Goal: Check status: Check status

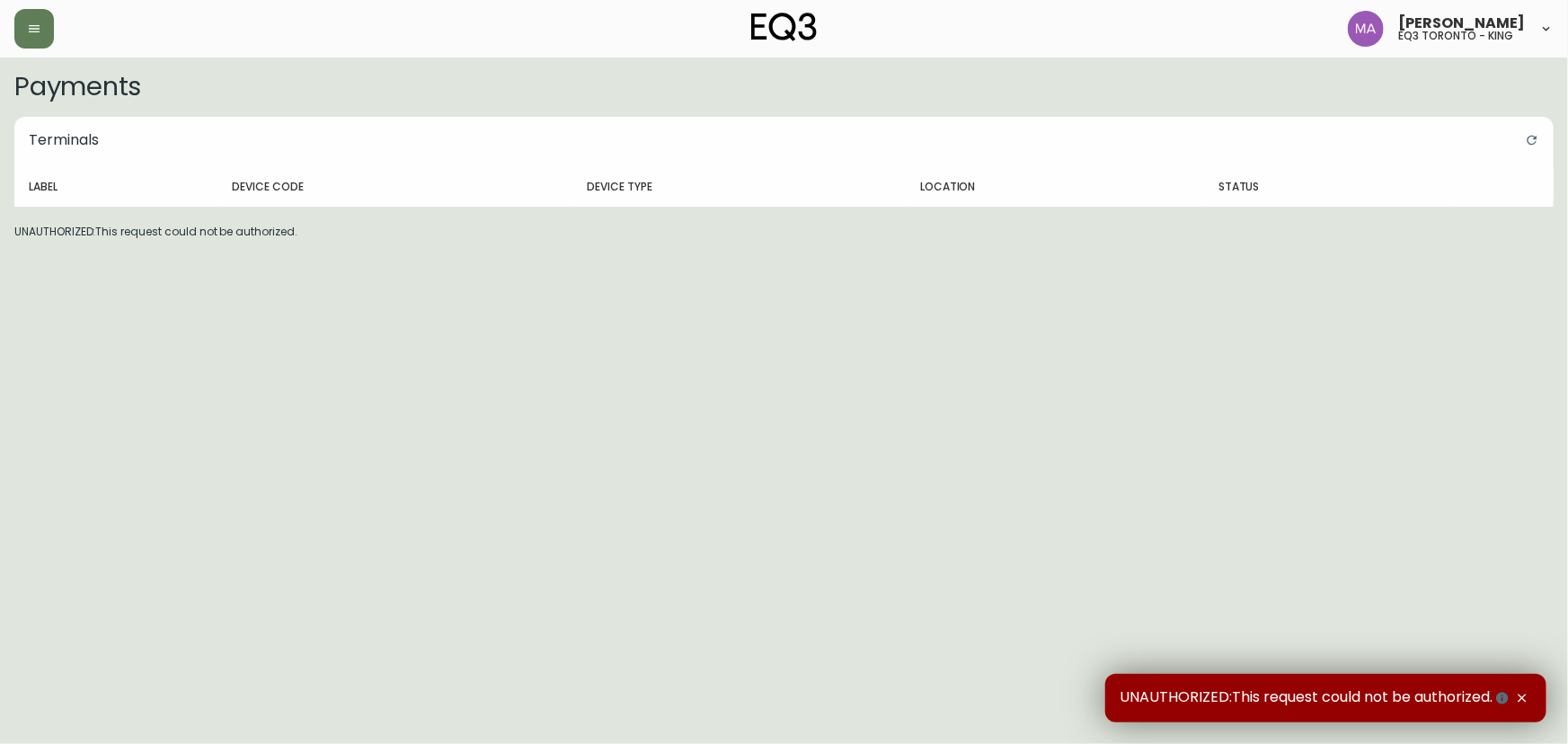
click at [49, 48] on div at bounding box center [270, 29] width 513 height 40
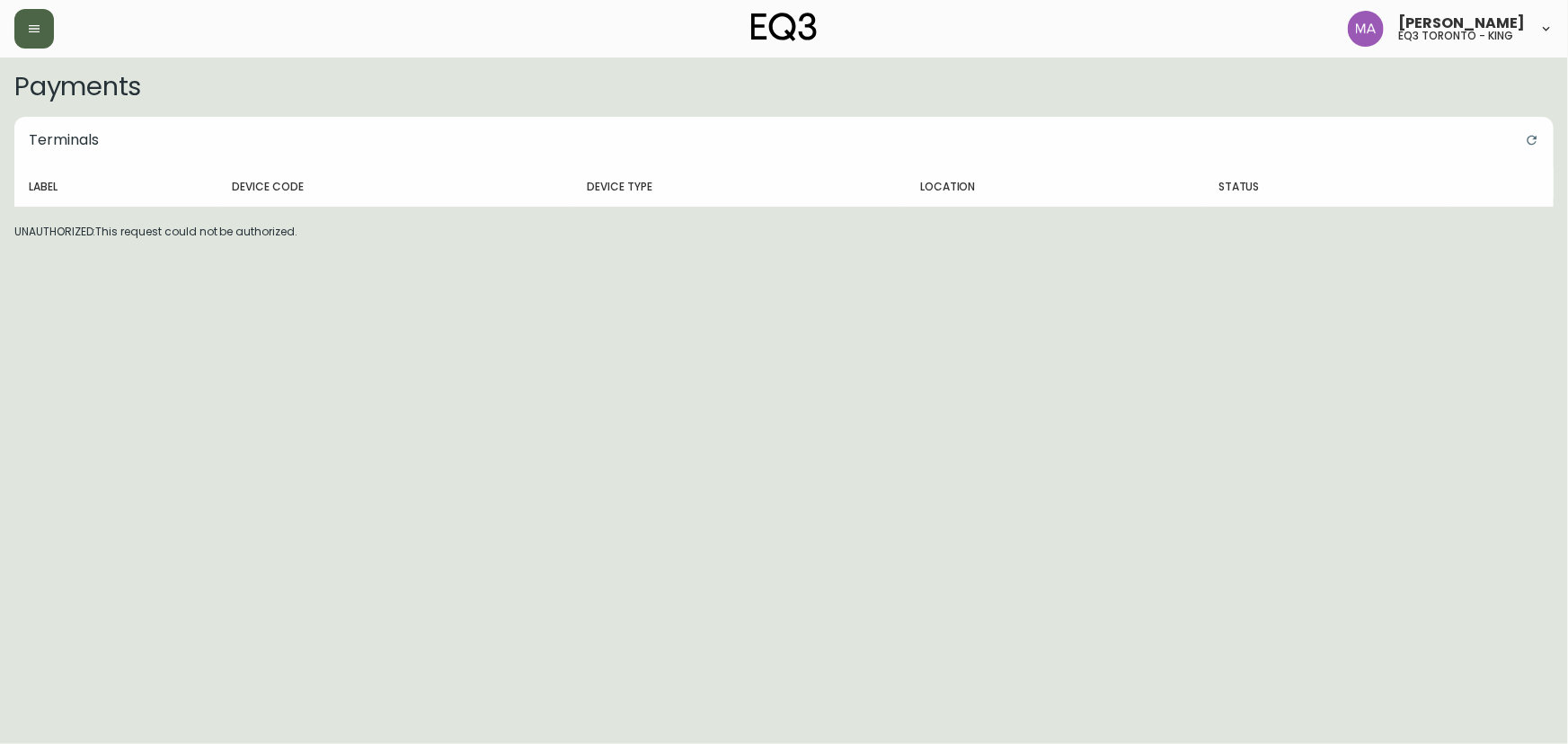
click at [42, 36] on button "button" at bounding box center [34, 29] width 40 height 40
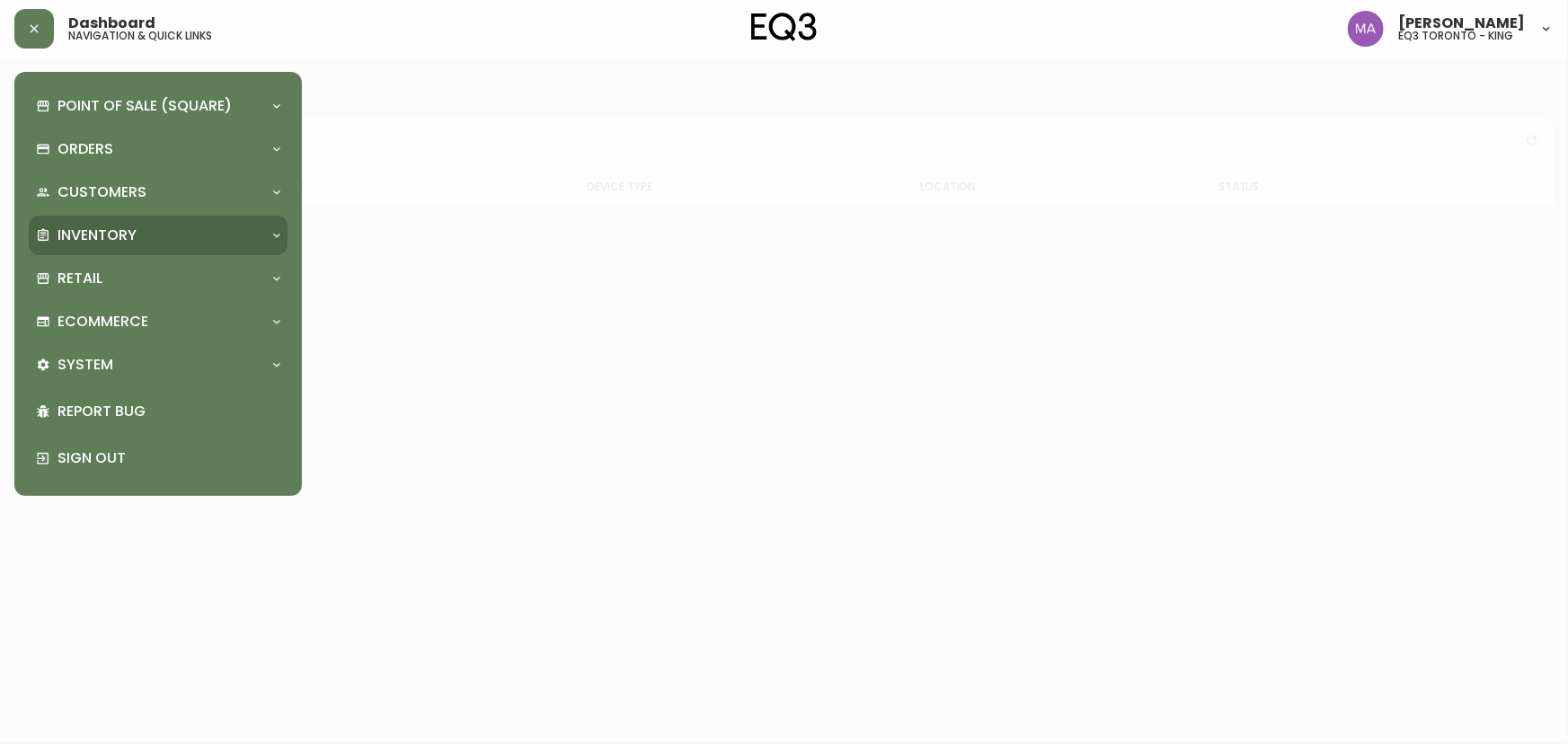
click at [113, 241] on p "Inventory" at bounding box center [97, 235] width 79 height 20
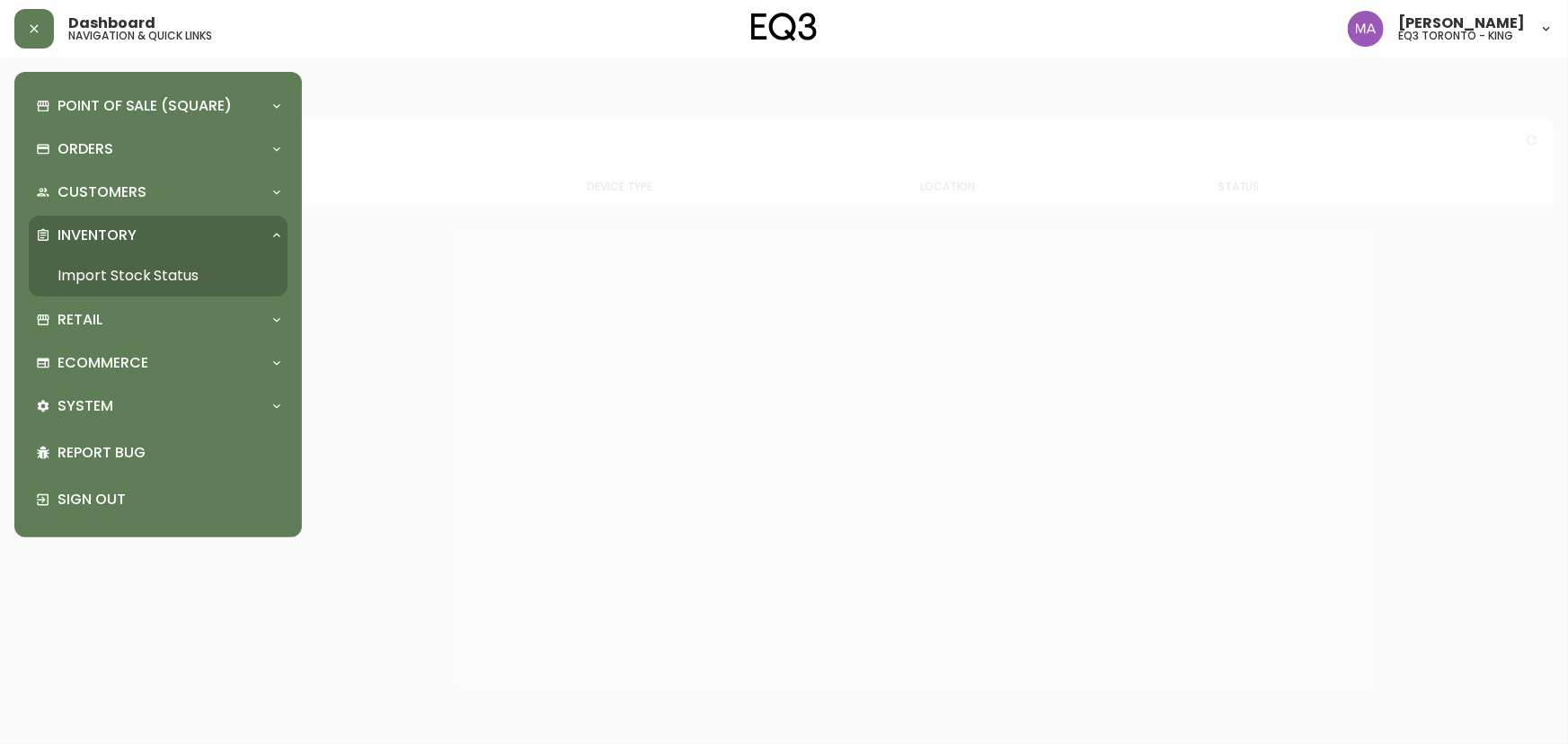
click at [110, 272] on link "Import Stock Status" at bounding box center [158, 276] width 259 height 41
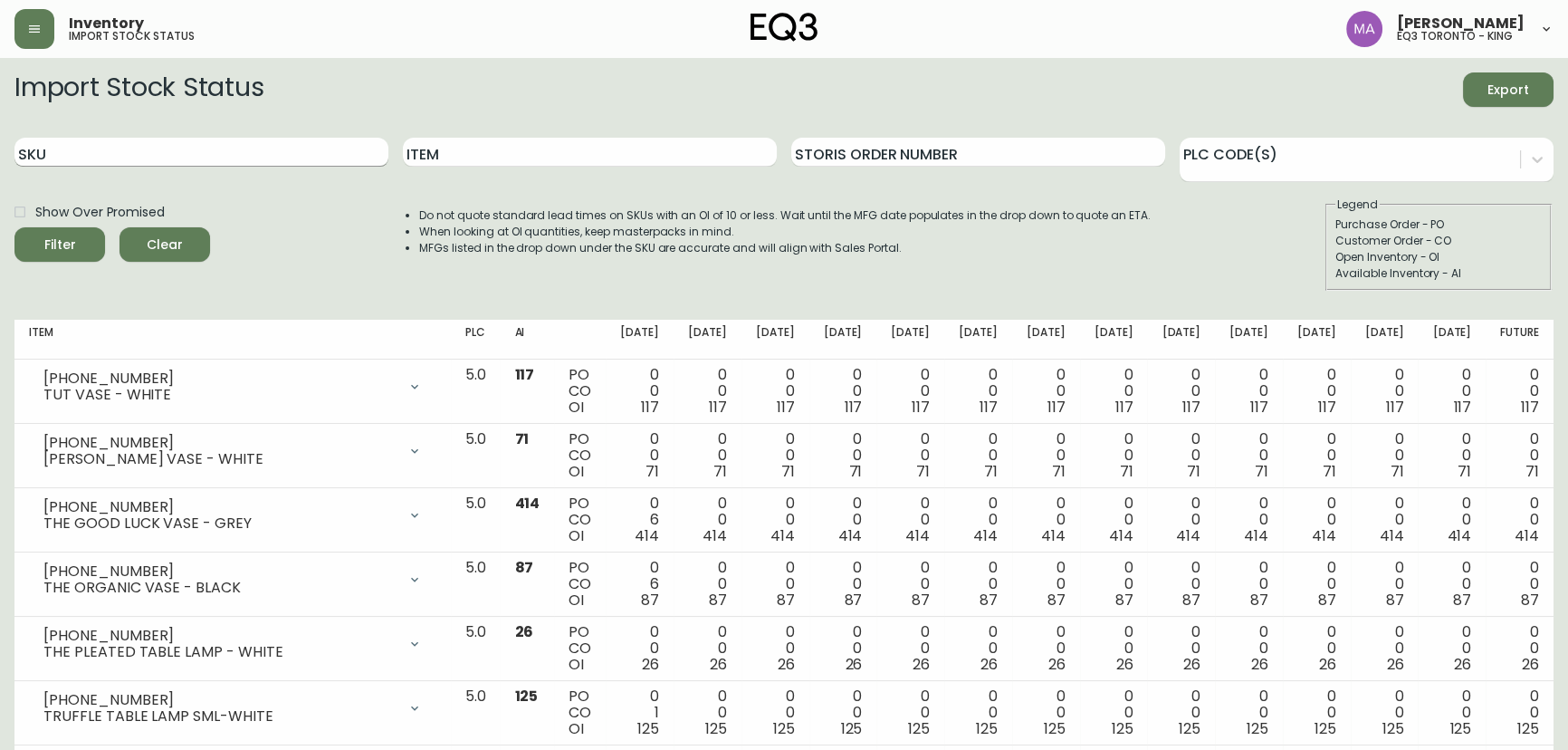
click at [191, 152] on input "SKU" at bounding box center [201, 152] width 374 height 29
type input "v"
click at [14, 228] on button "Filter" at bounding box center [60, 245] width 91 height 34
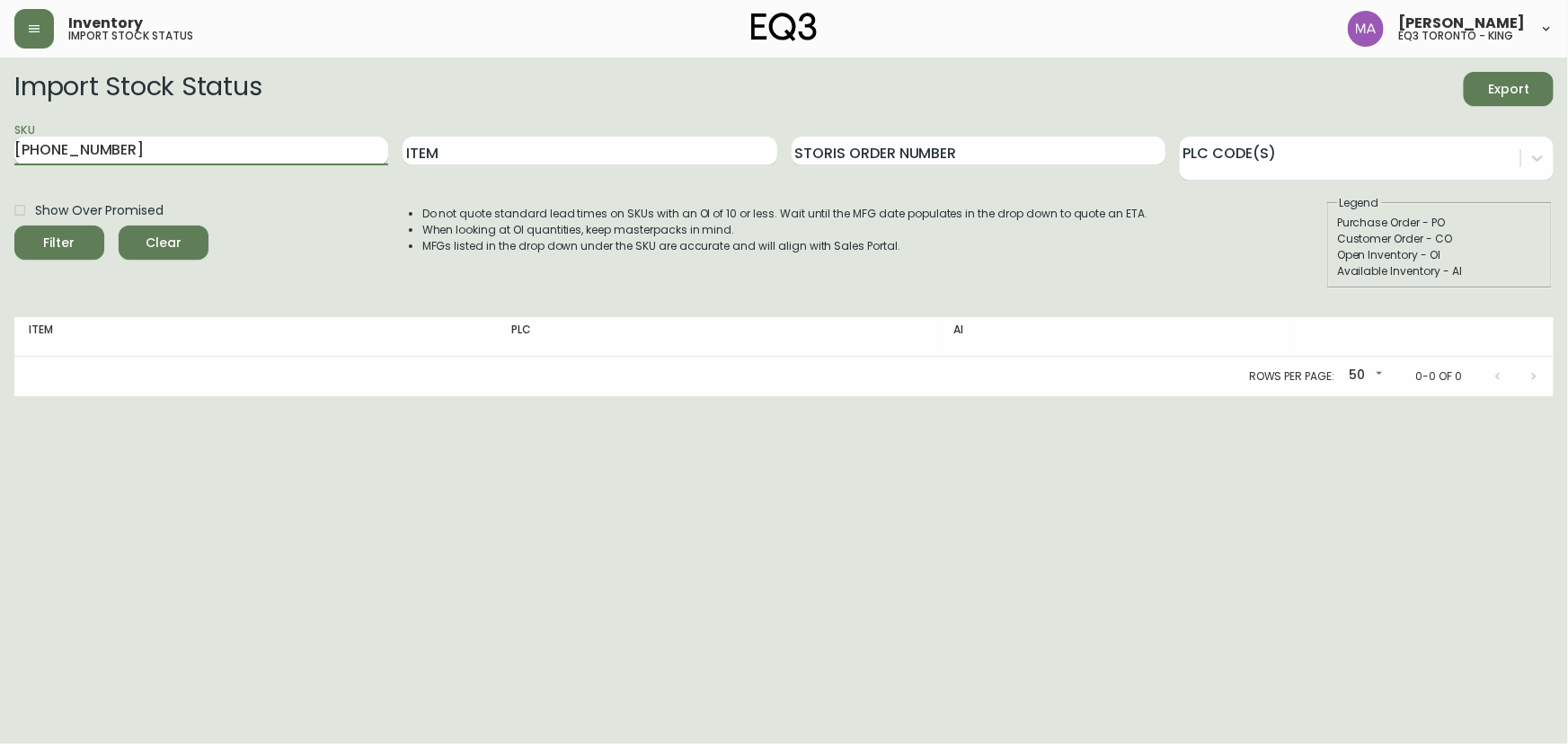
type input "[PHONE_NUMBER]"
click at [14, 226] on button "Filter" at bounding box center [59, 243] width 90 height 34
